Goal: Information Seeking & Learning: Check status

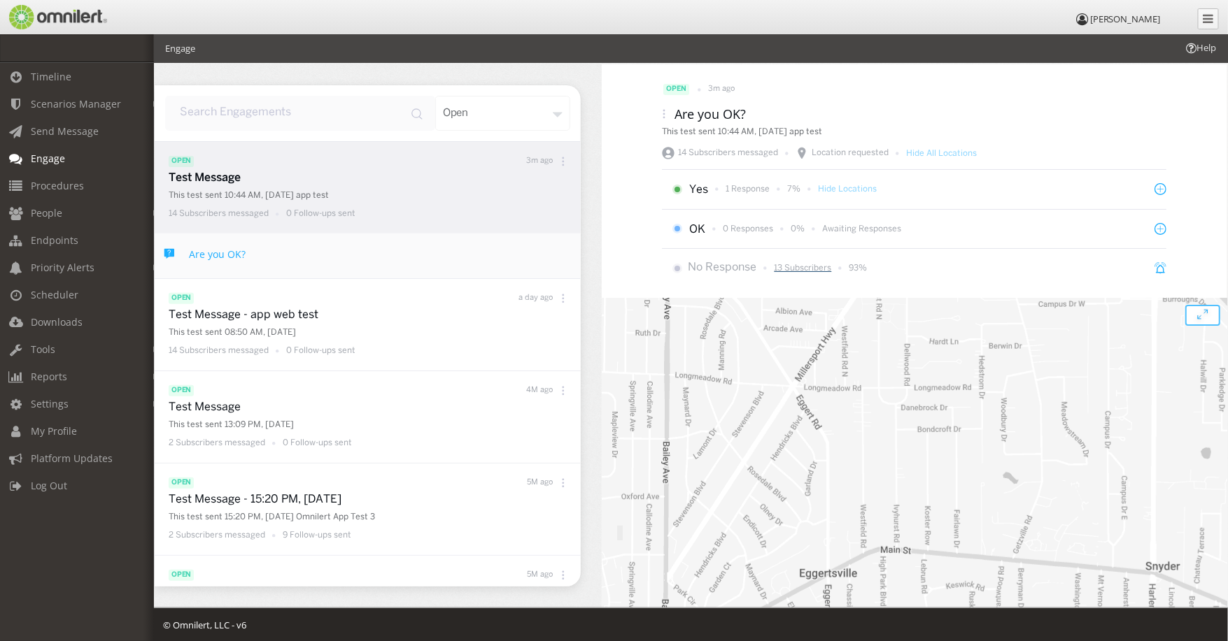
click at [795, 267] on p "13 Subscribers" at bounding box center [802, 268] width 57 height 12
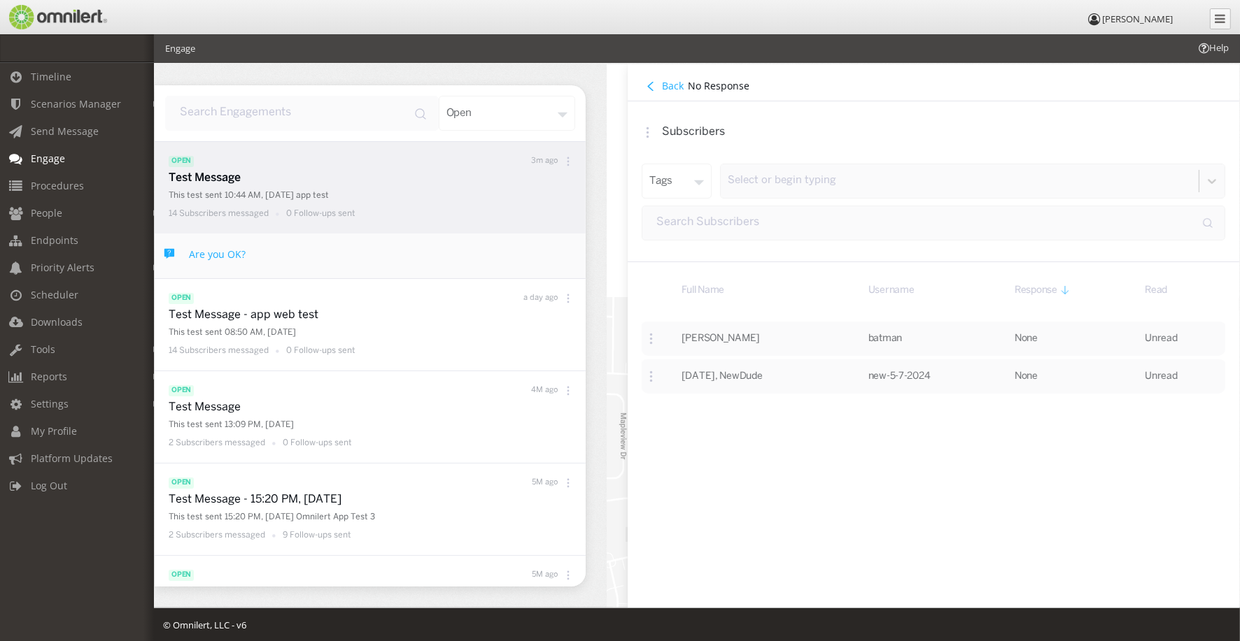
click at [669, 89] on h4 "Back" at bounding box center [673, 85] width 22 height 13
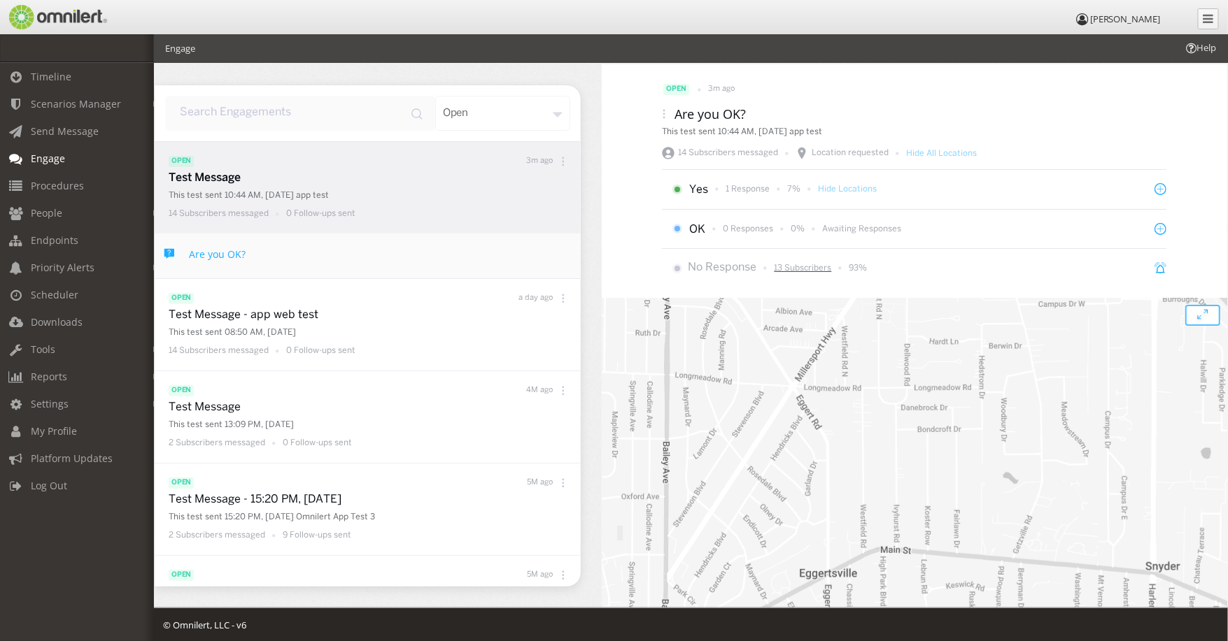
click at [800, 269] on p "13 Subscribers" at bounding box center [802, 268] width 57 height 12
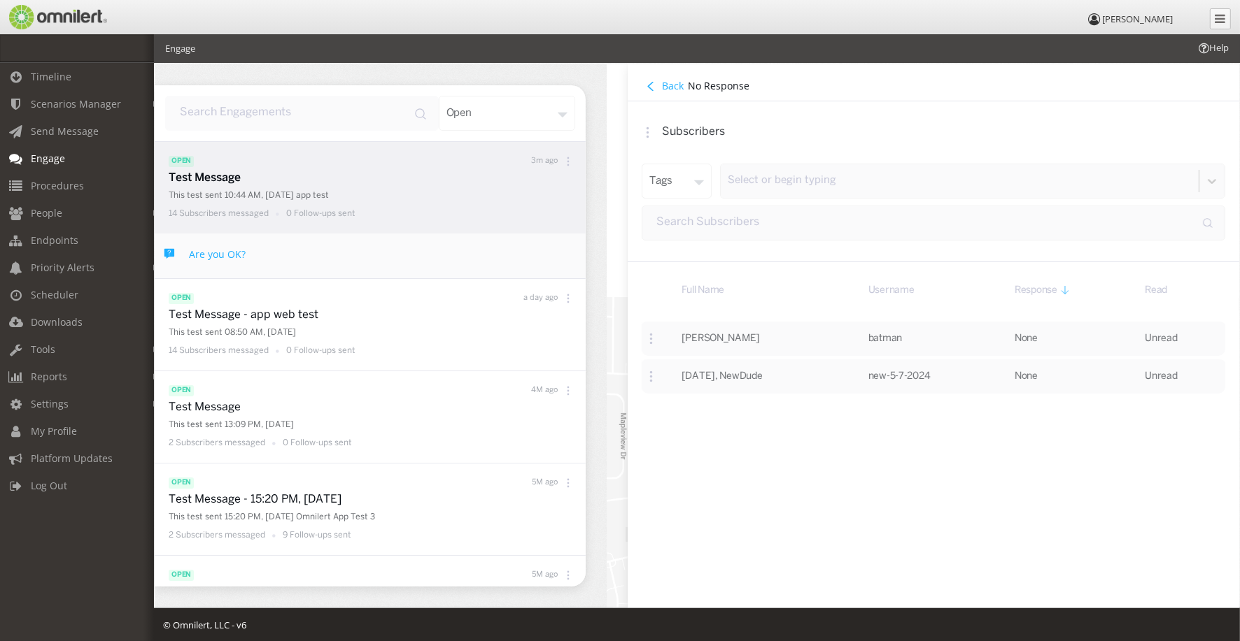
click at [665, 84] on h4 "Back" at bounding box center [673, 85] width 22 height 13
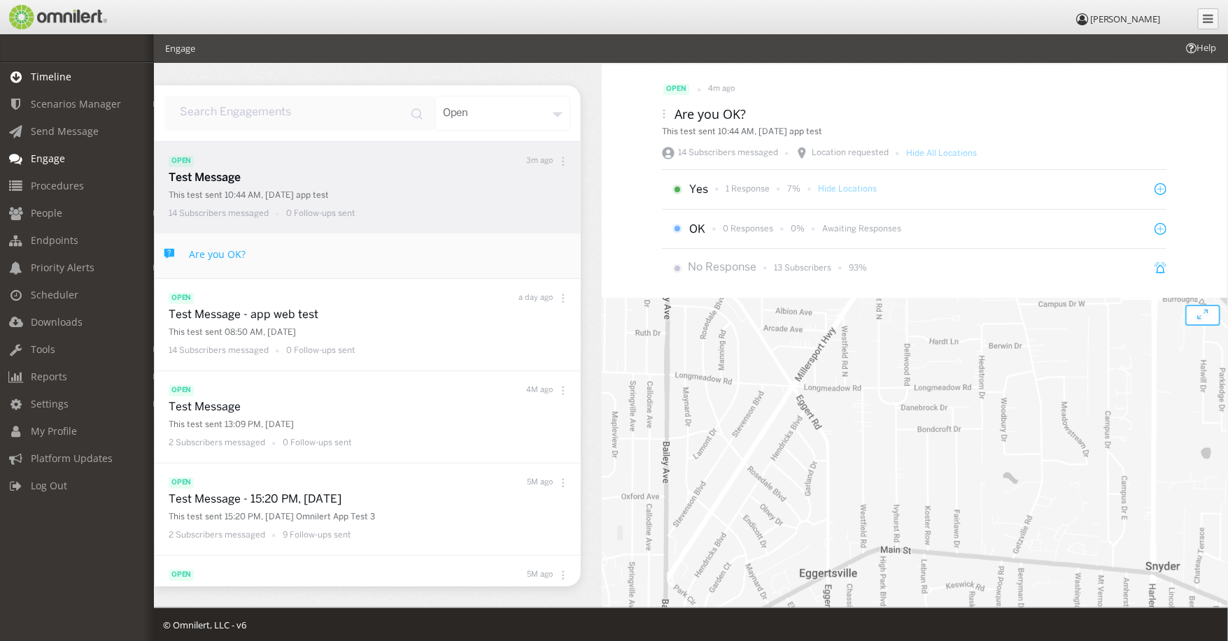
click at [60, 74] on span "Timeline" at bounding box center [51, 76] width 41 height 13
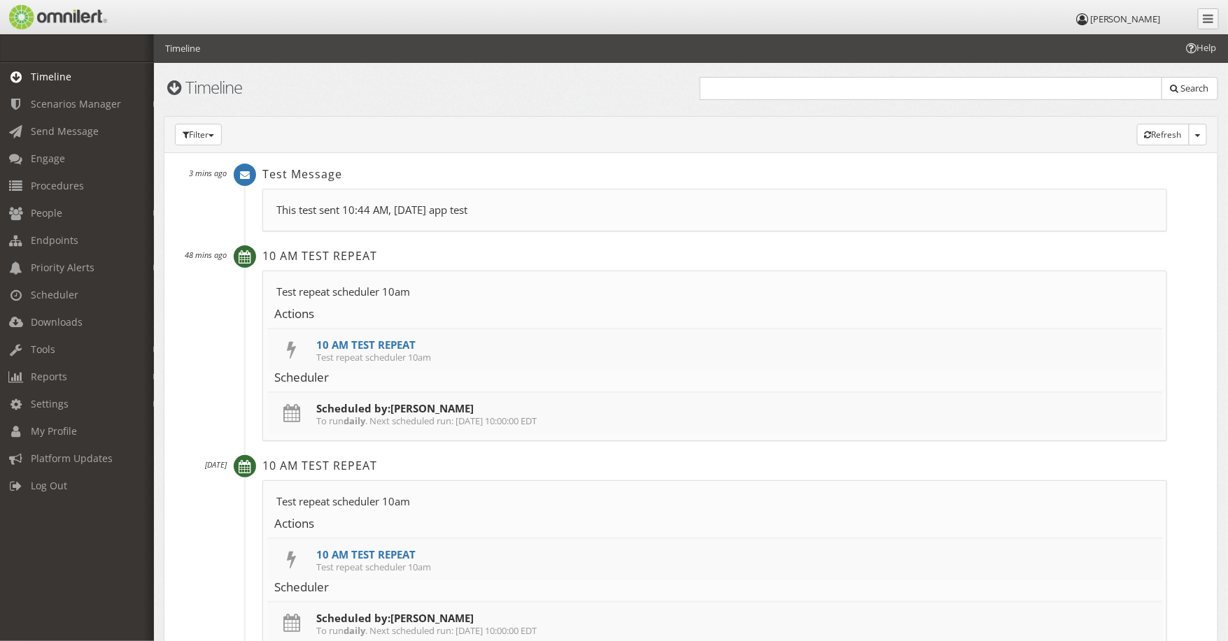
click at [409, 197] on div "This test sent 10:44 AM, [DATE] app test This test sent 10:44 AM, [DATE] app te…" at bounding box center [714, 210] width 904 height 43
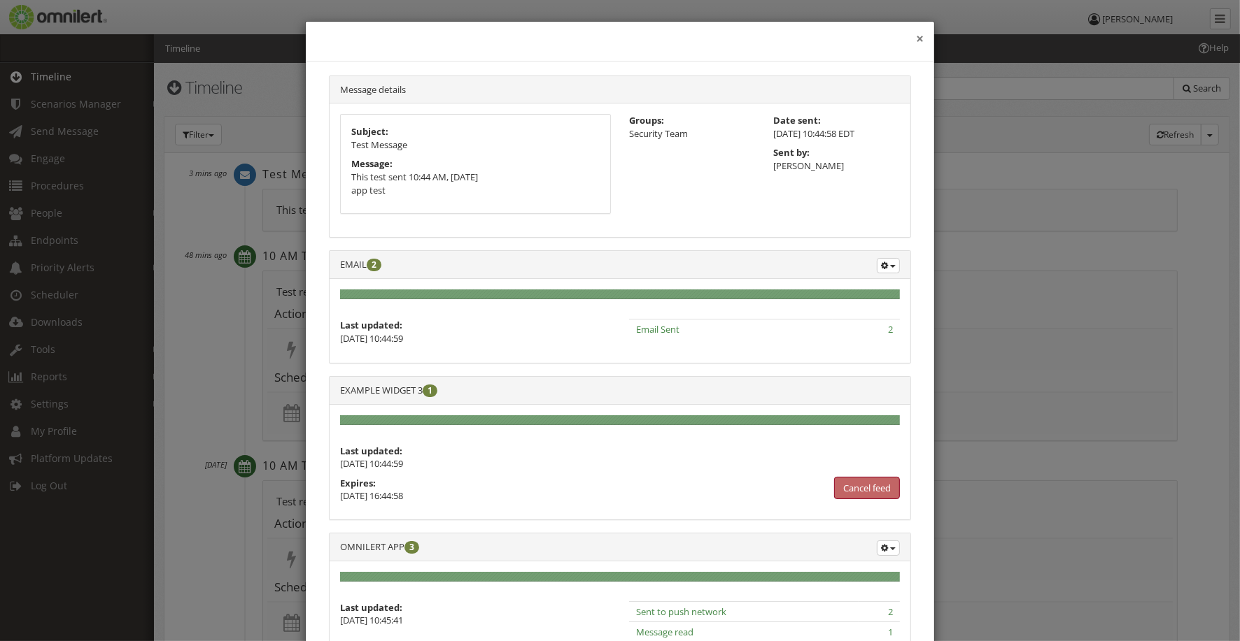
click at [916, 41] on button "×" at bounding box center [920, 39] width 8 height 14
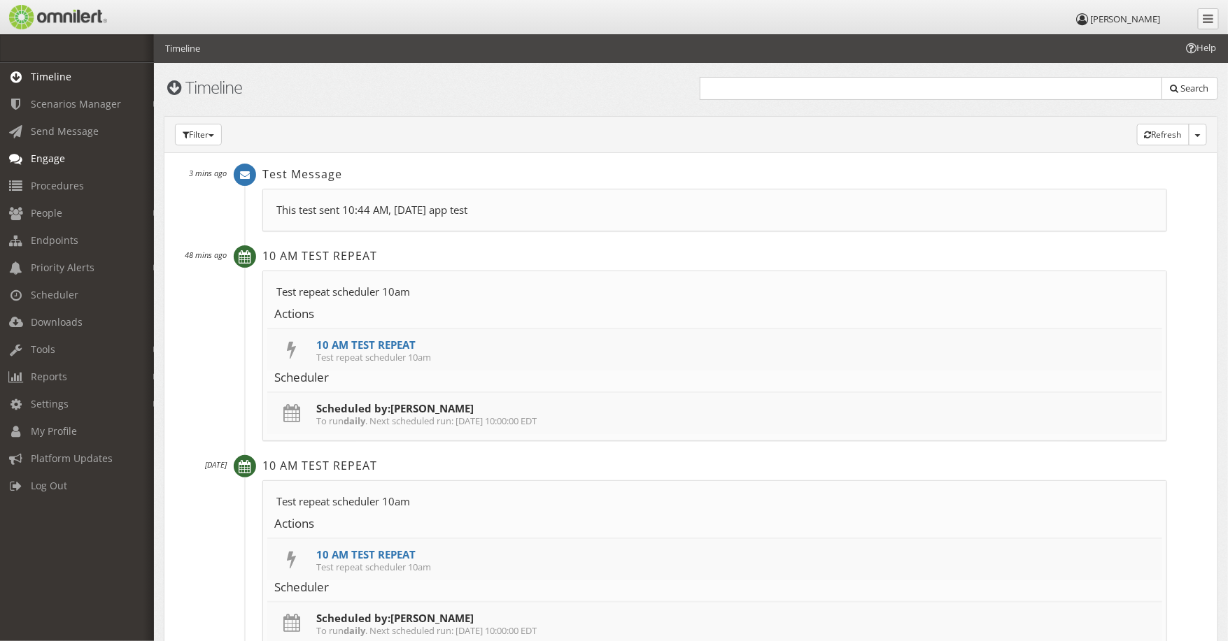
click at [58, 153] on span "Engage" at bounding box center [48, 158] width 34 height 13
